Goal: Transaction & Acquisition: Subscribe to service/newsletter

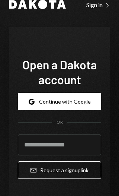
scroll to position [18, 0]
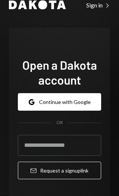
click at [48, 146] on input "email" at bounding box center [60, 145] width 84 height 21
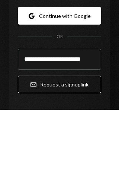
scroll to position [28, 0]
type input "**********"
click at [79, 162] on button "Email Request a sign up link" at bounding box center [60, 171] width 84 height 18
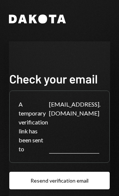
scroll to position [4, 15]
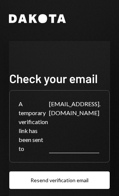
click at [56, 119] on div "A temporary verification link has been sent to [EMAIL_ADDRESS][DOMAIN_NAME] ." at bounding box center [60, 127] width 100 height 72
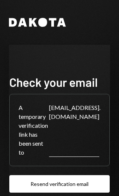
scroll to position [0, 0]
